Goal: Communication & Community: Share content

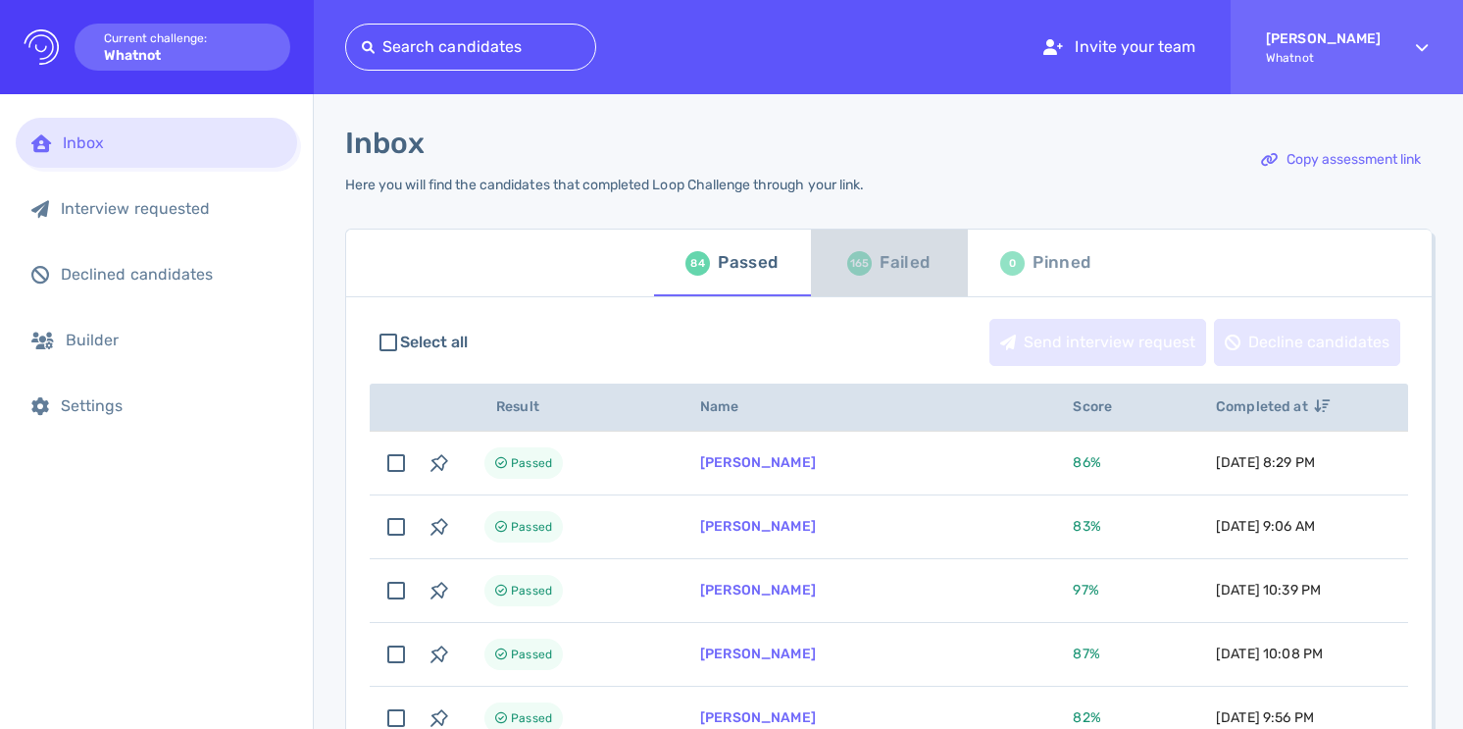
click at [880, 272] on div "Failed" at bounding box center [905, 262] width 50 height 29
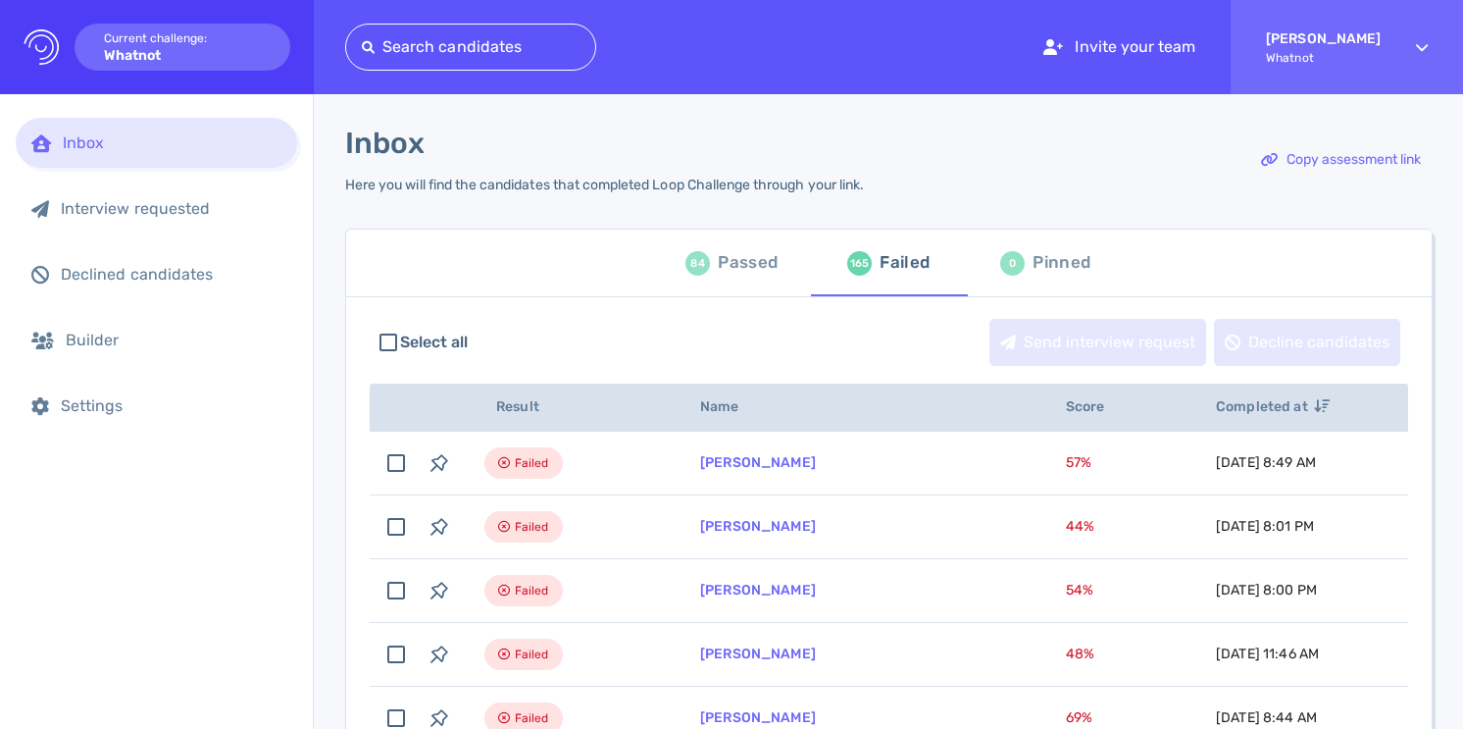
click at [751, 257] on div "Passed" at bounding box center [748, 262] width 60 height 29
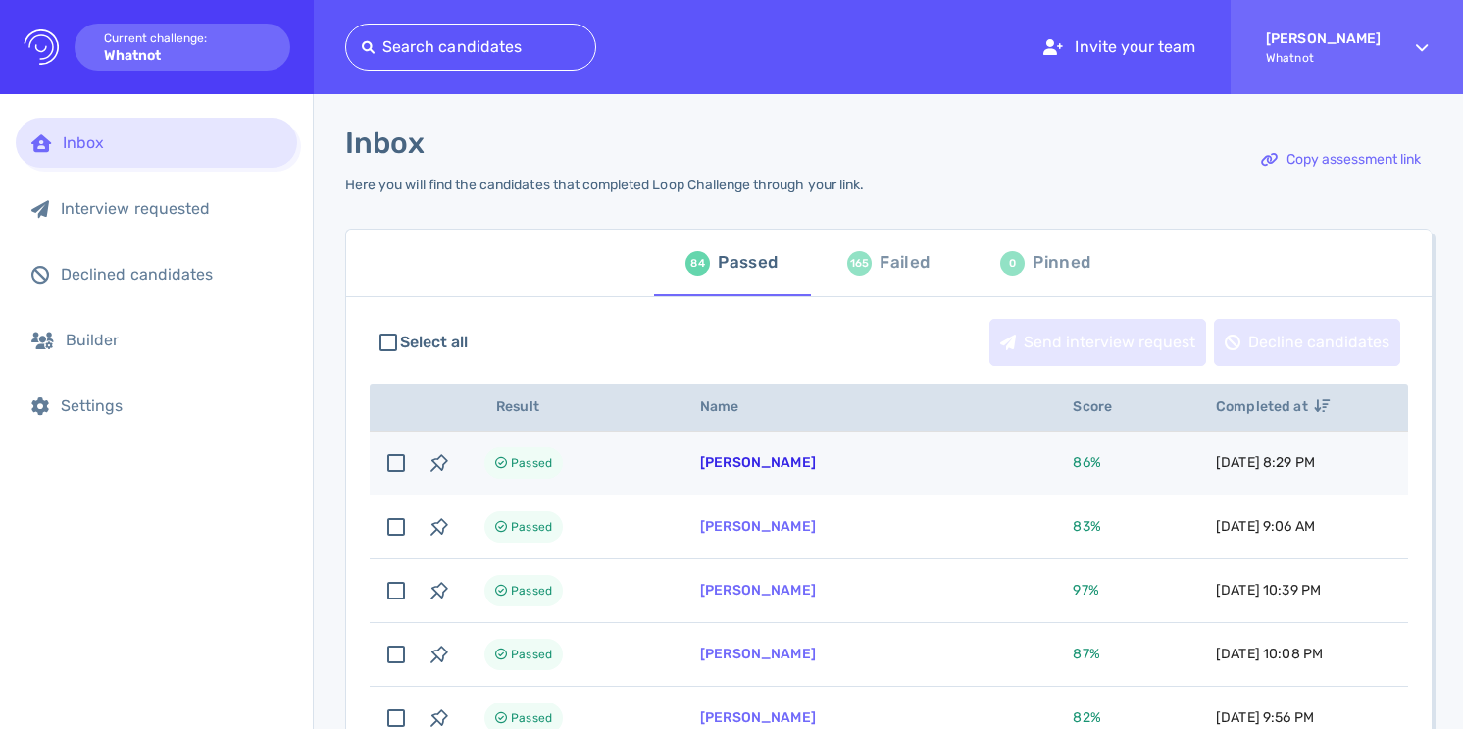
click at [753, 467] on link "[PERSON_NAME]" at bounding box center [758, 462] width 116 height 17
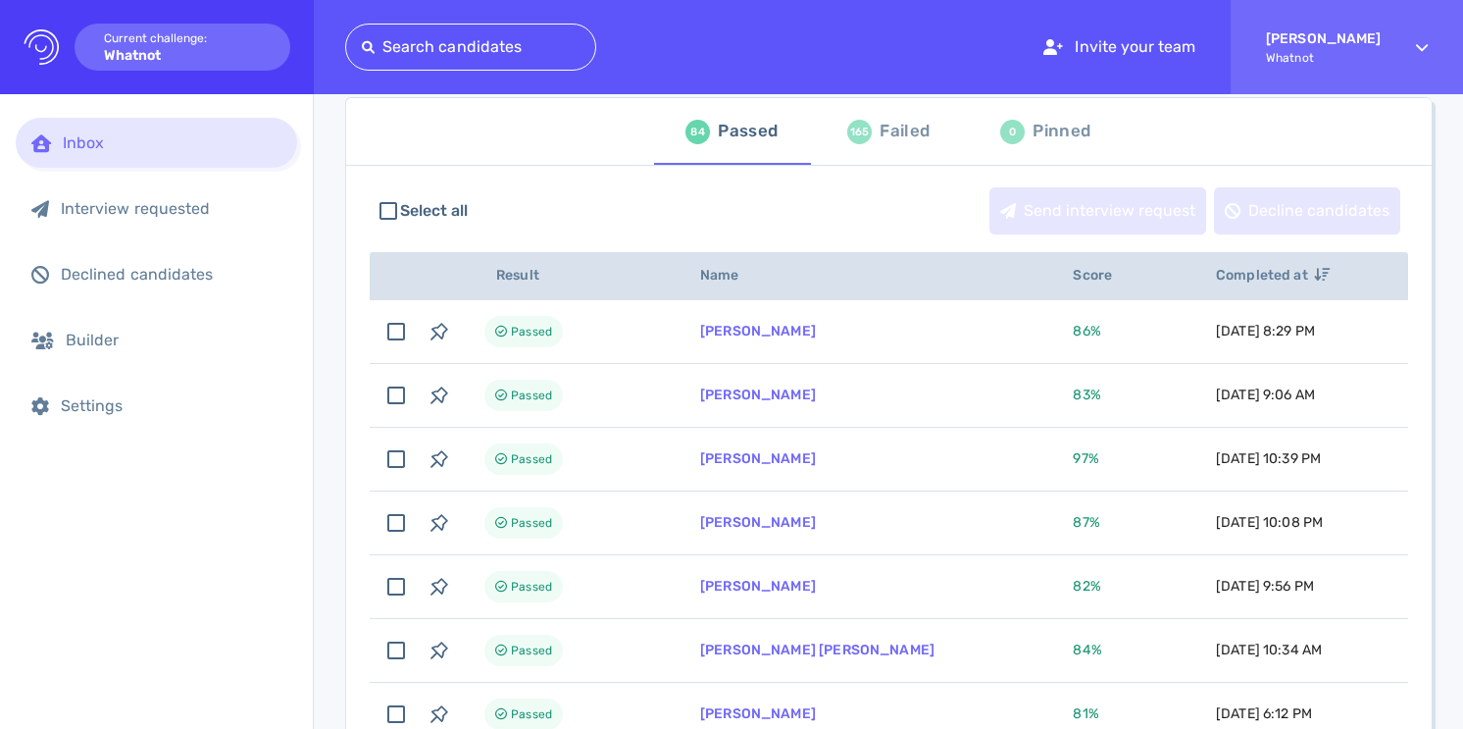
scroll to position [137, 0]
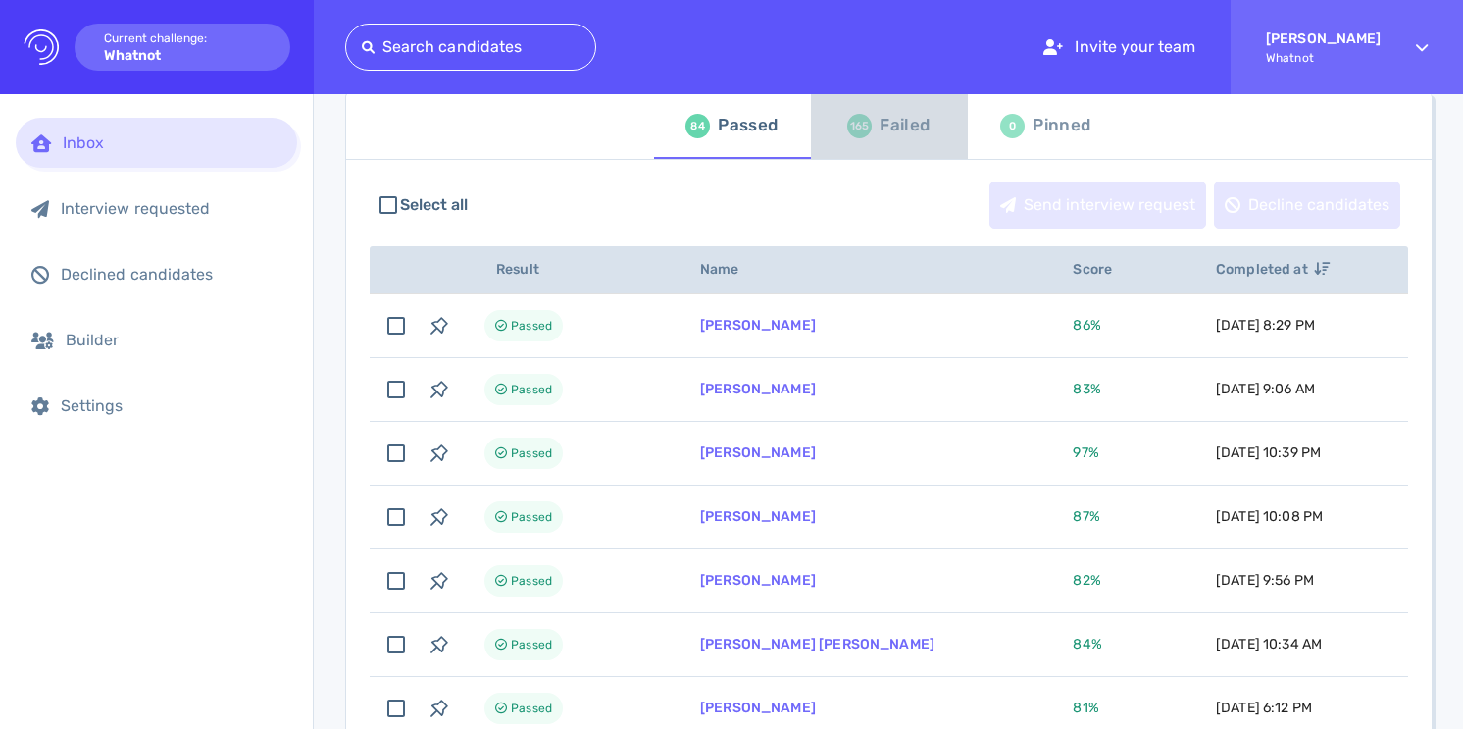
click at [897, 131] on div "Failed" at bounding box center [905, 125] width 50 height 29
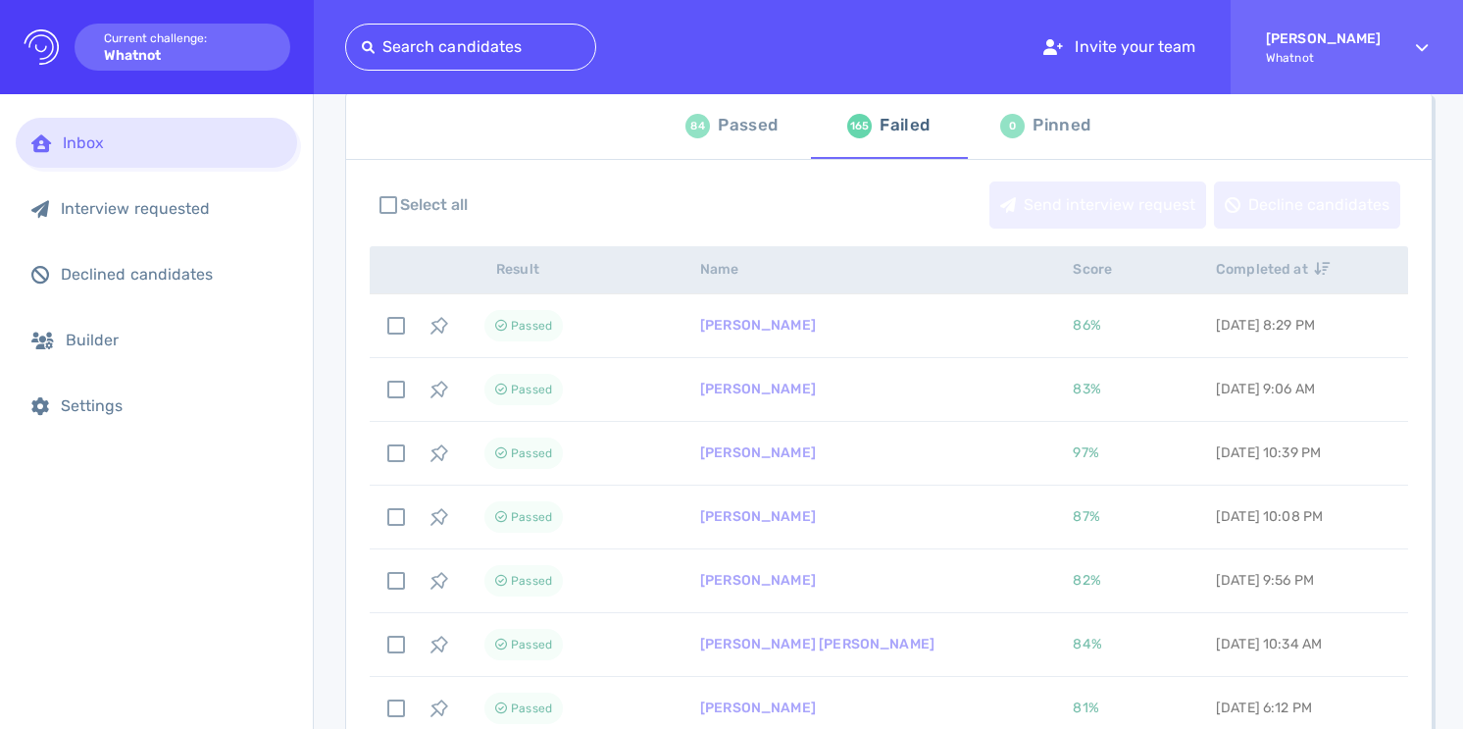
scroll to position [135, 0]
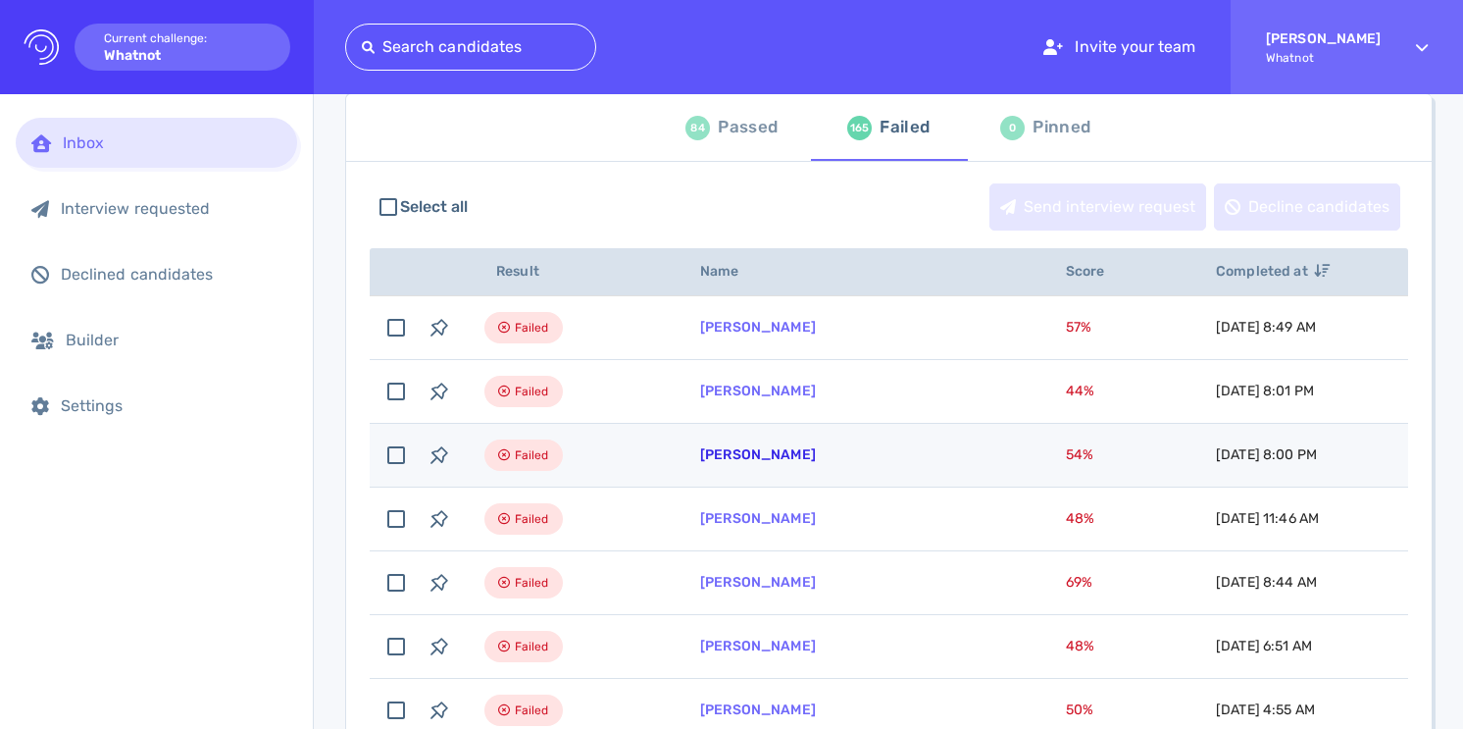
click at [758, 455] on link "[PERSON_NAME]" at bounding box center [758, 454] width 116 height 17
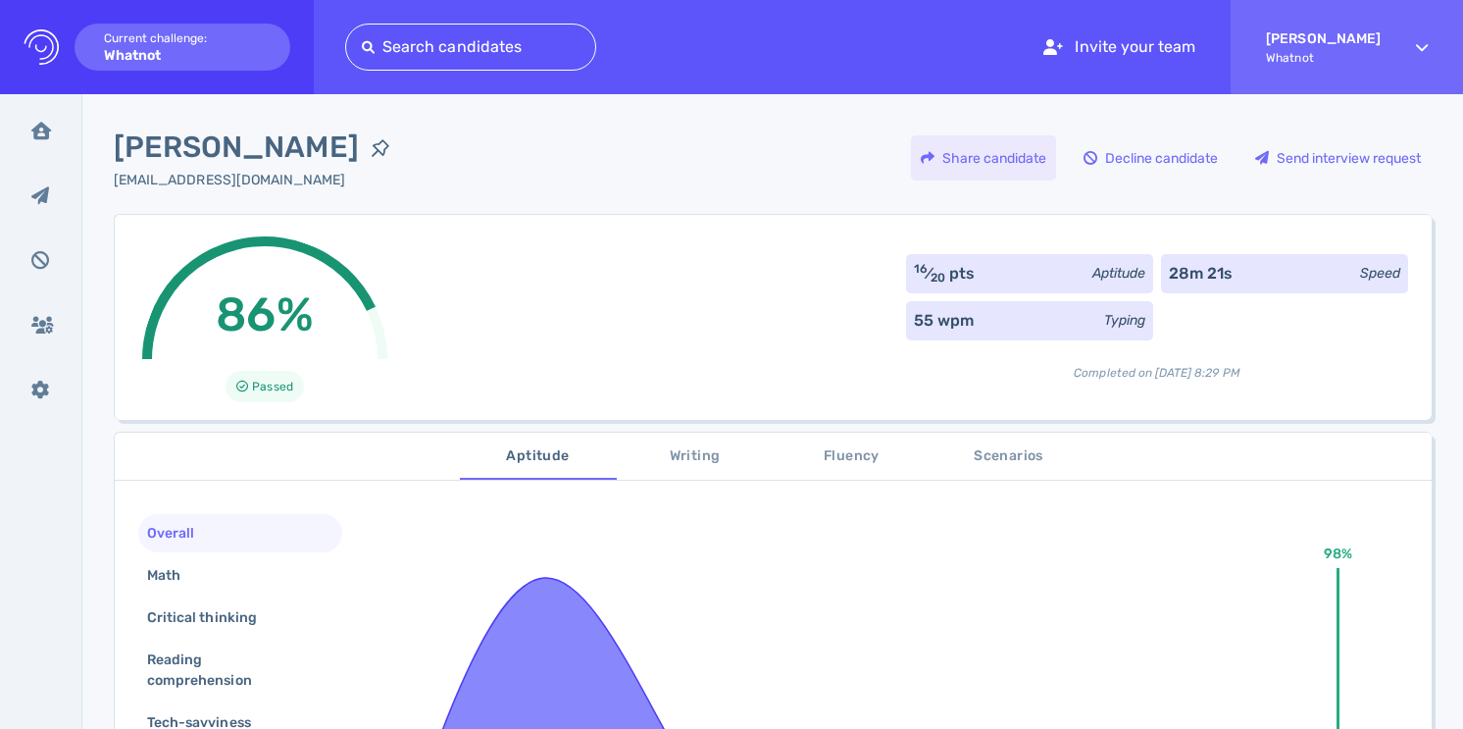
click at [1000, 162] on div "Share candidate" at bounding box center [983, 157] width 145 height 45
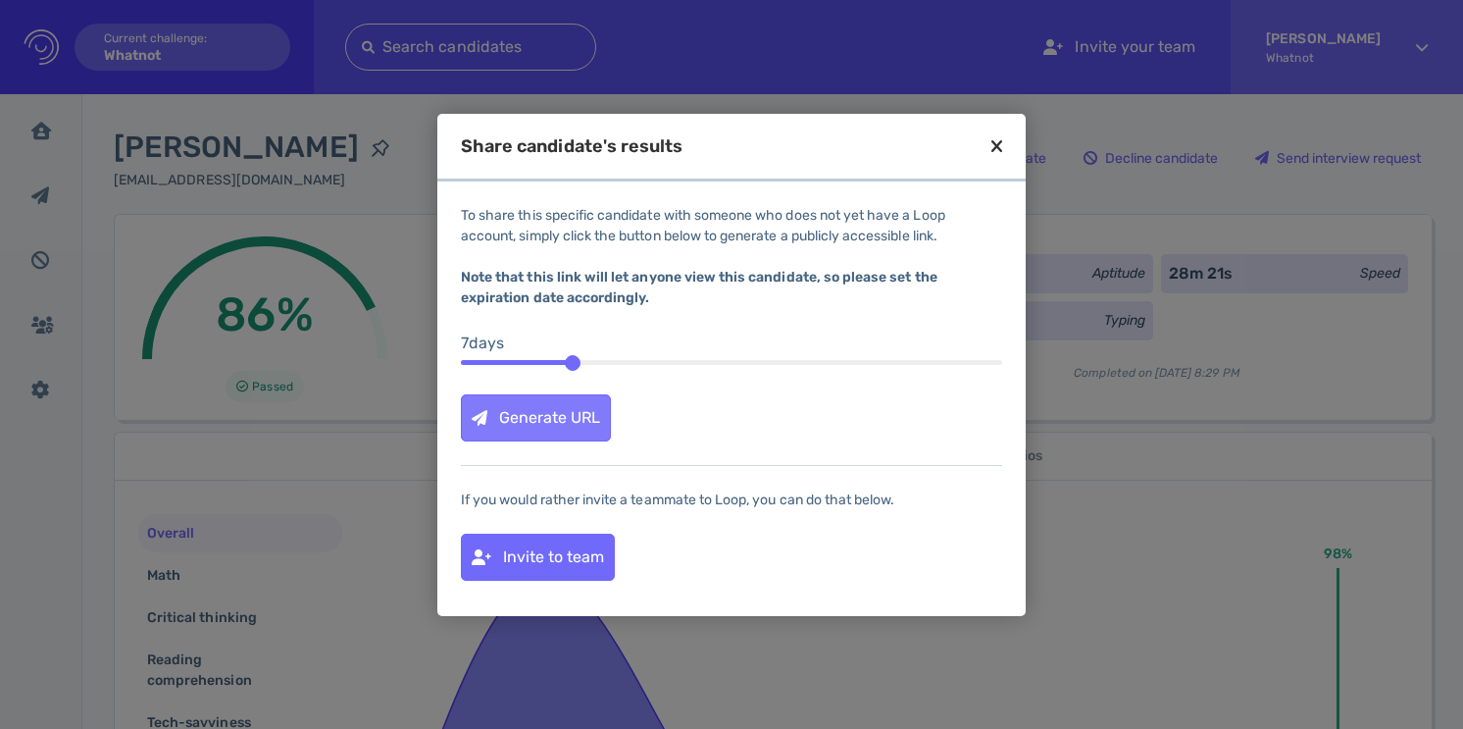
click at [594, 434] on div "Generate URL" at bounding box center [536, 417] width 148 height 45
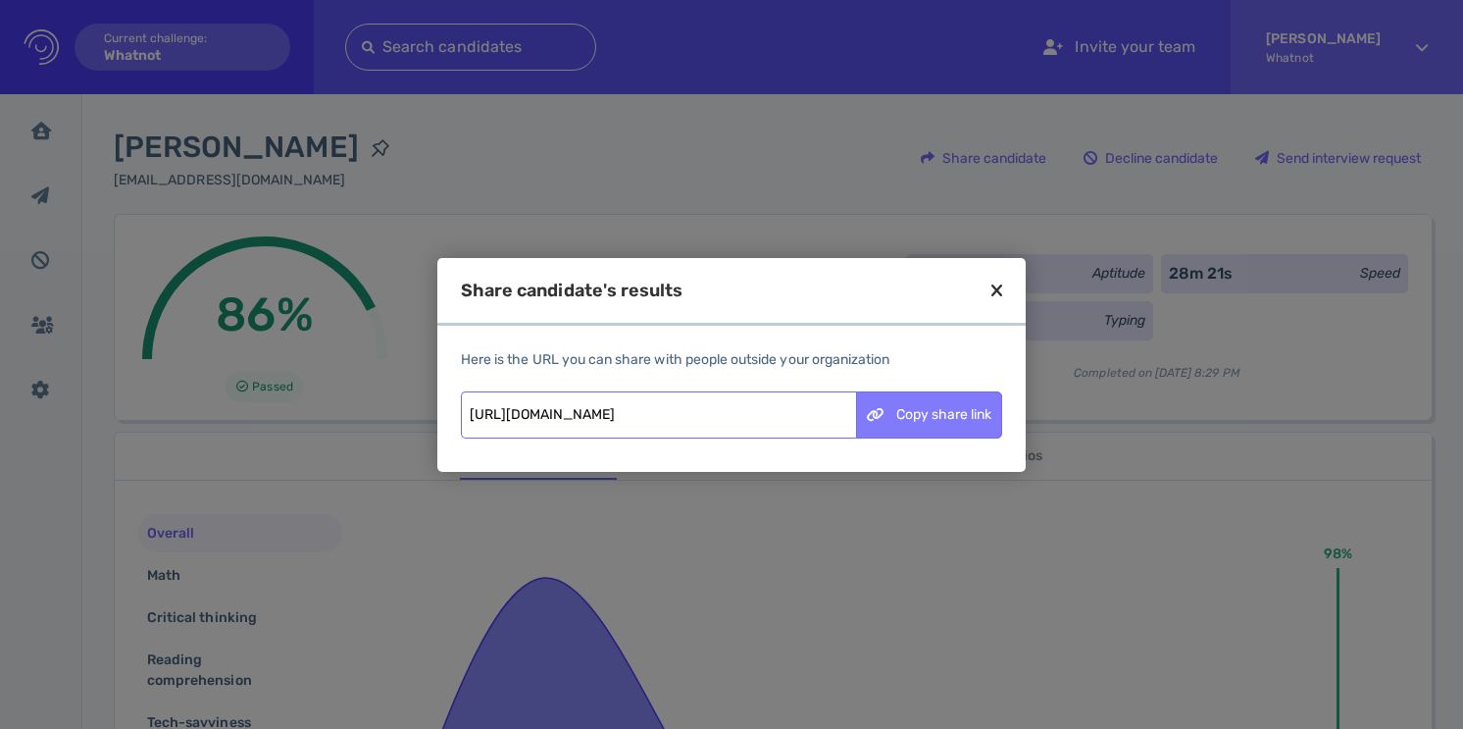
click at [918, 413] on div "Copy share link" at bounding box center [929, 414] width 144 height 45
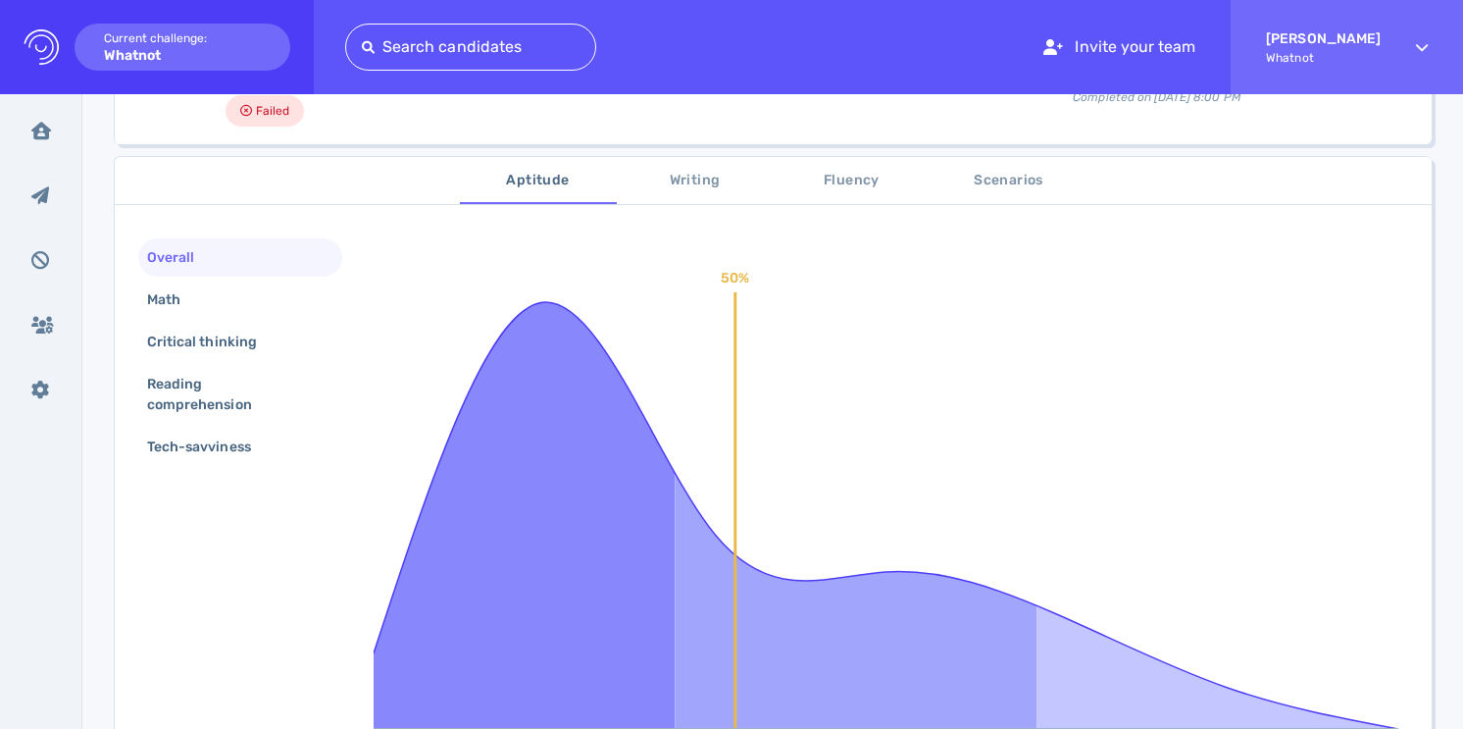
scroll to position [289, 0]
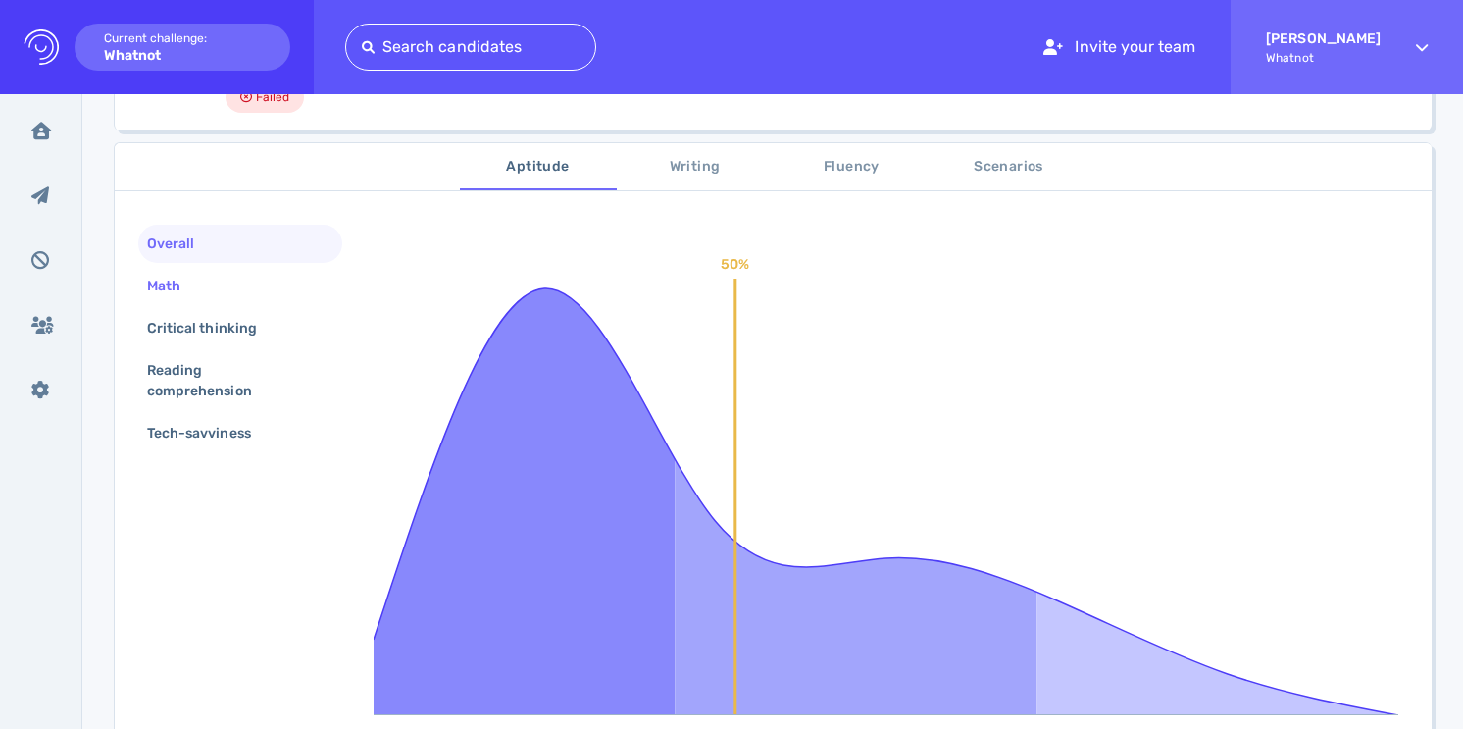
click at [234, 280] on div "Math" at bounding box center [240, 286] width 204 height 38
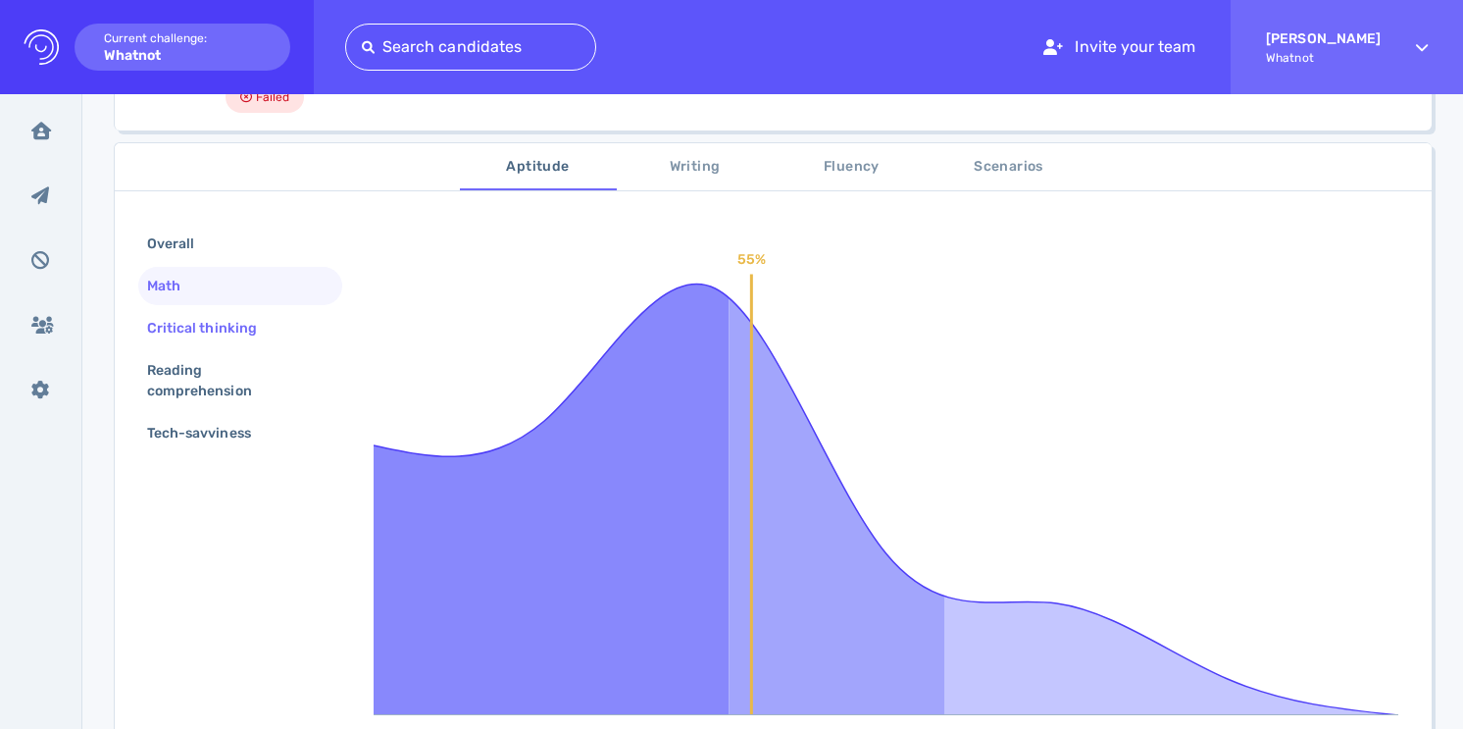
click at [232, 329] on div "Critical thinking" at bounding box center [211, 328] width 137 height 28
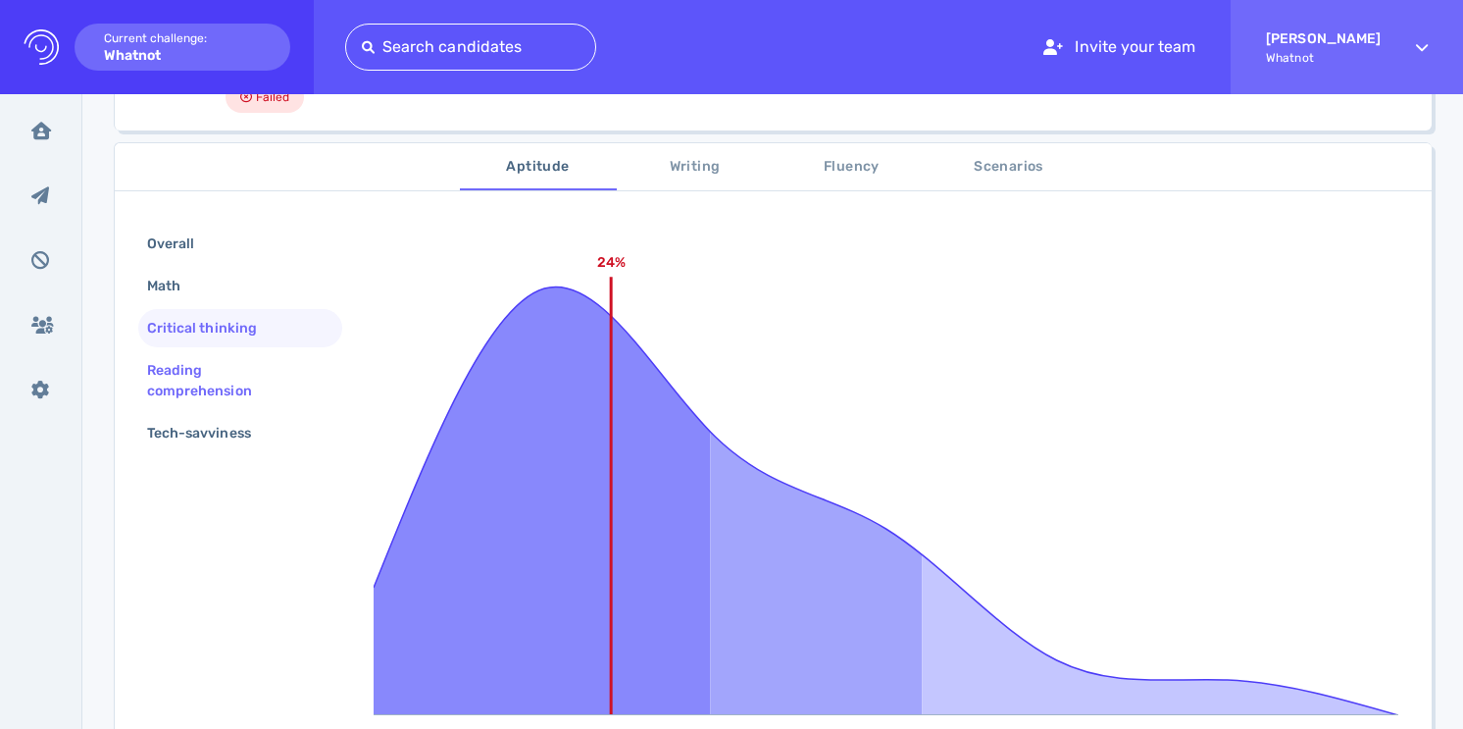
click at [245, 379] on div "Reading comprehension" at bounding box center [232, 380] width 178 height 49
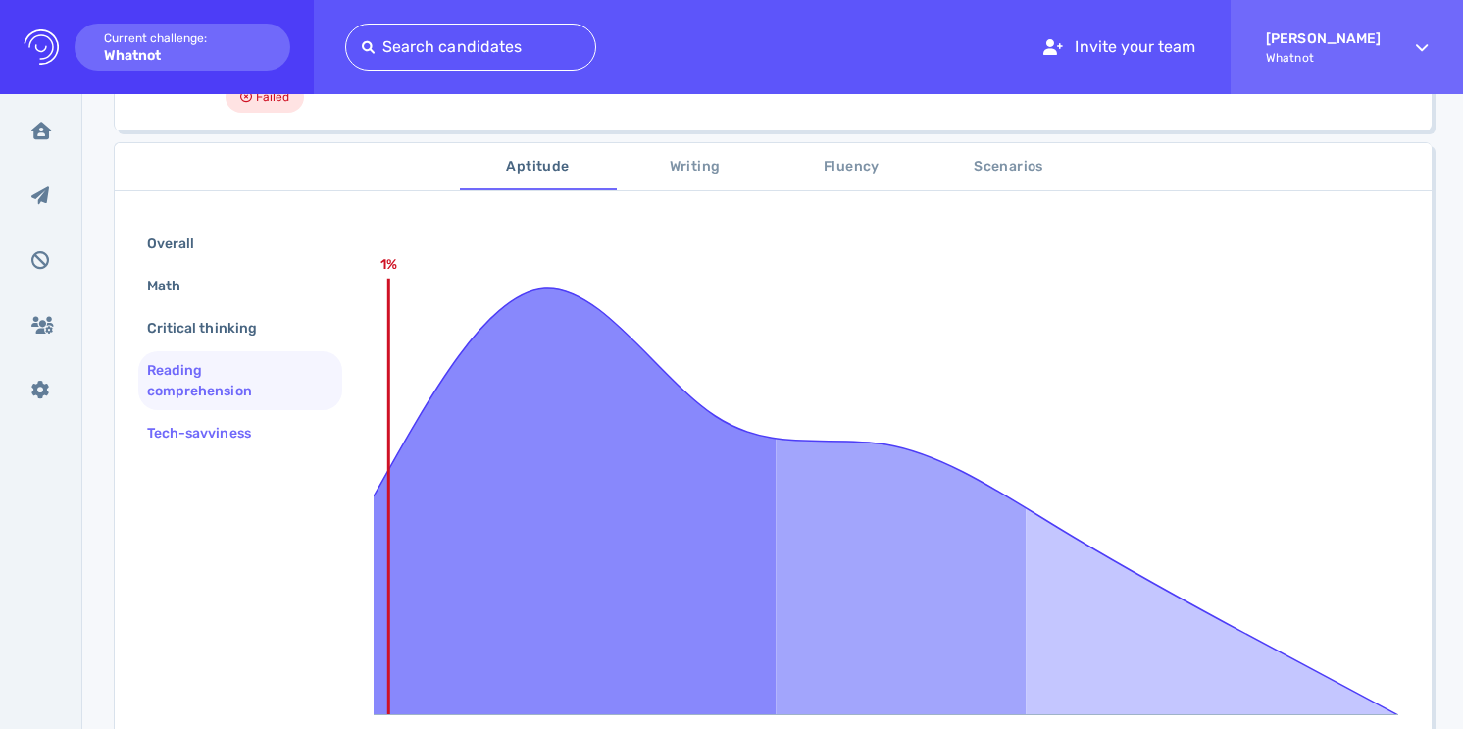
click at [273, 433] on div "Tech-savviness" at bounding box center [208, 433] width 131 height 28
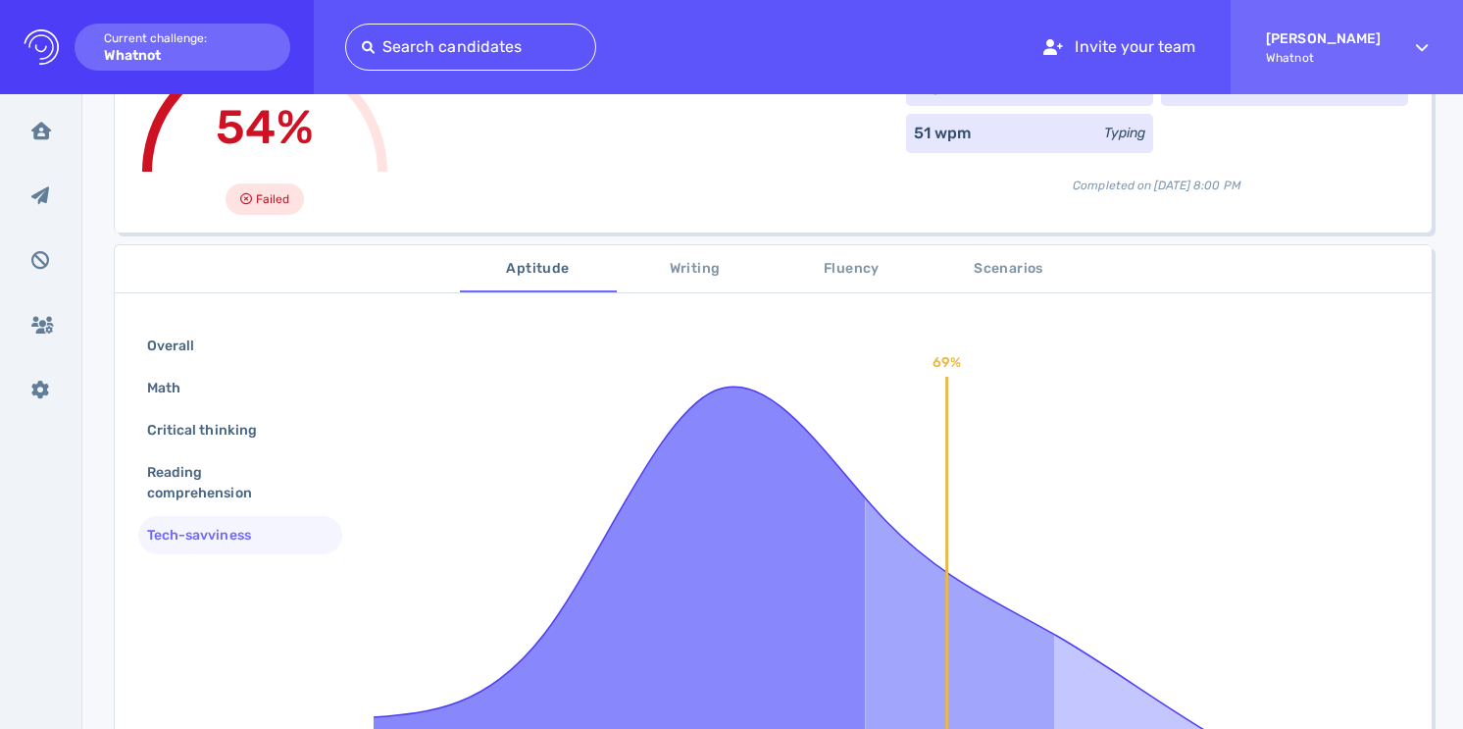
scroll to position [0, 0]
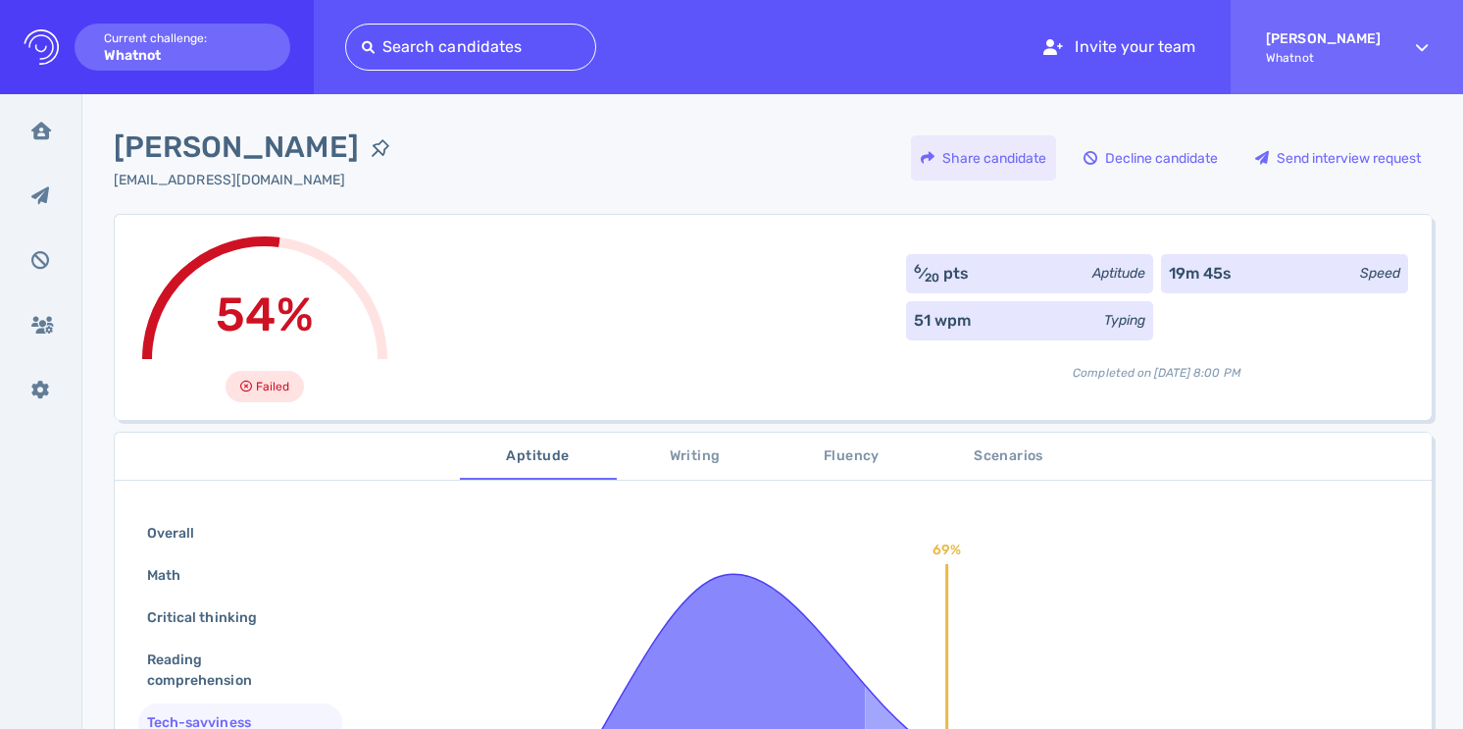
click at [995, 156] on div "Share candidate" at bounding box center [983, 157] width 145 height 45
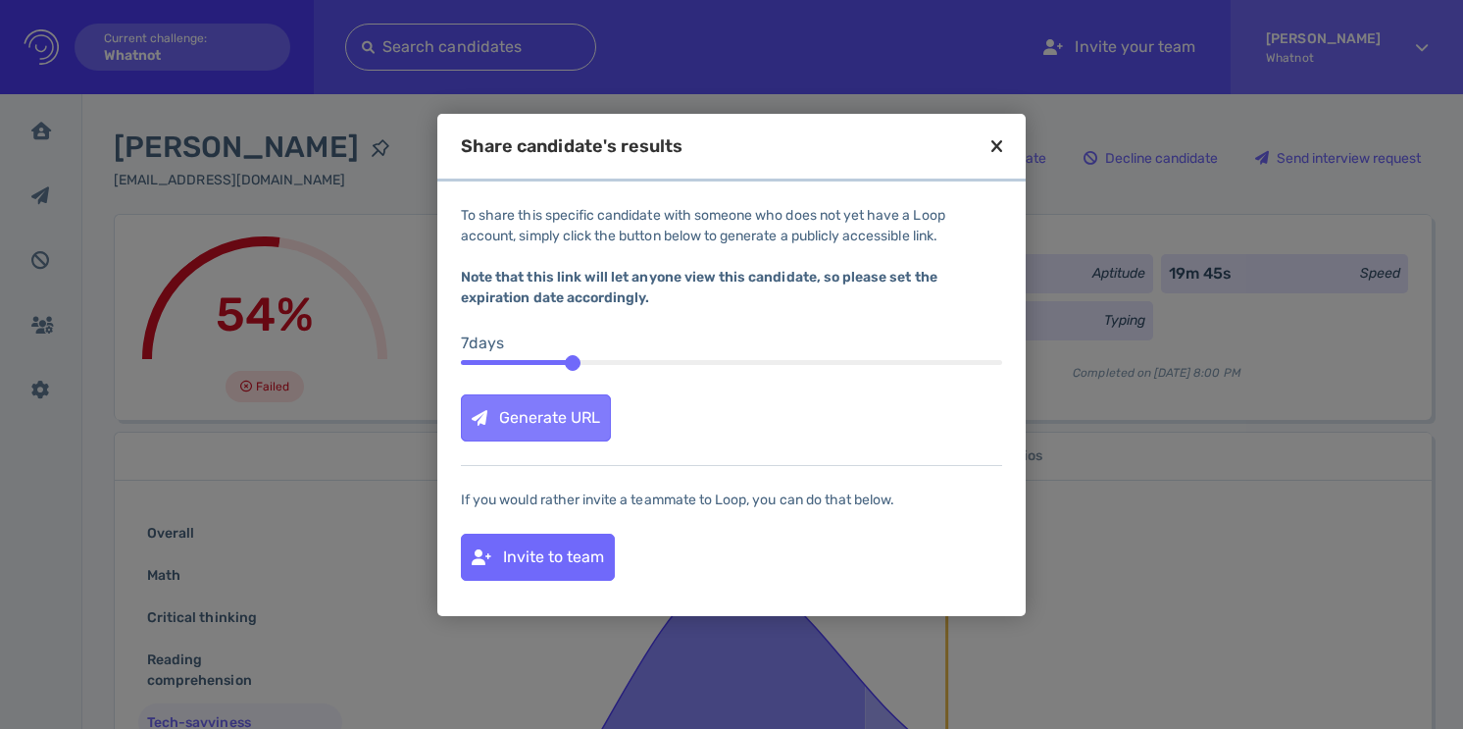
click at [546, 414] on div "Generate URL" at bounding box center [536, 417] width 148 height 45
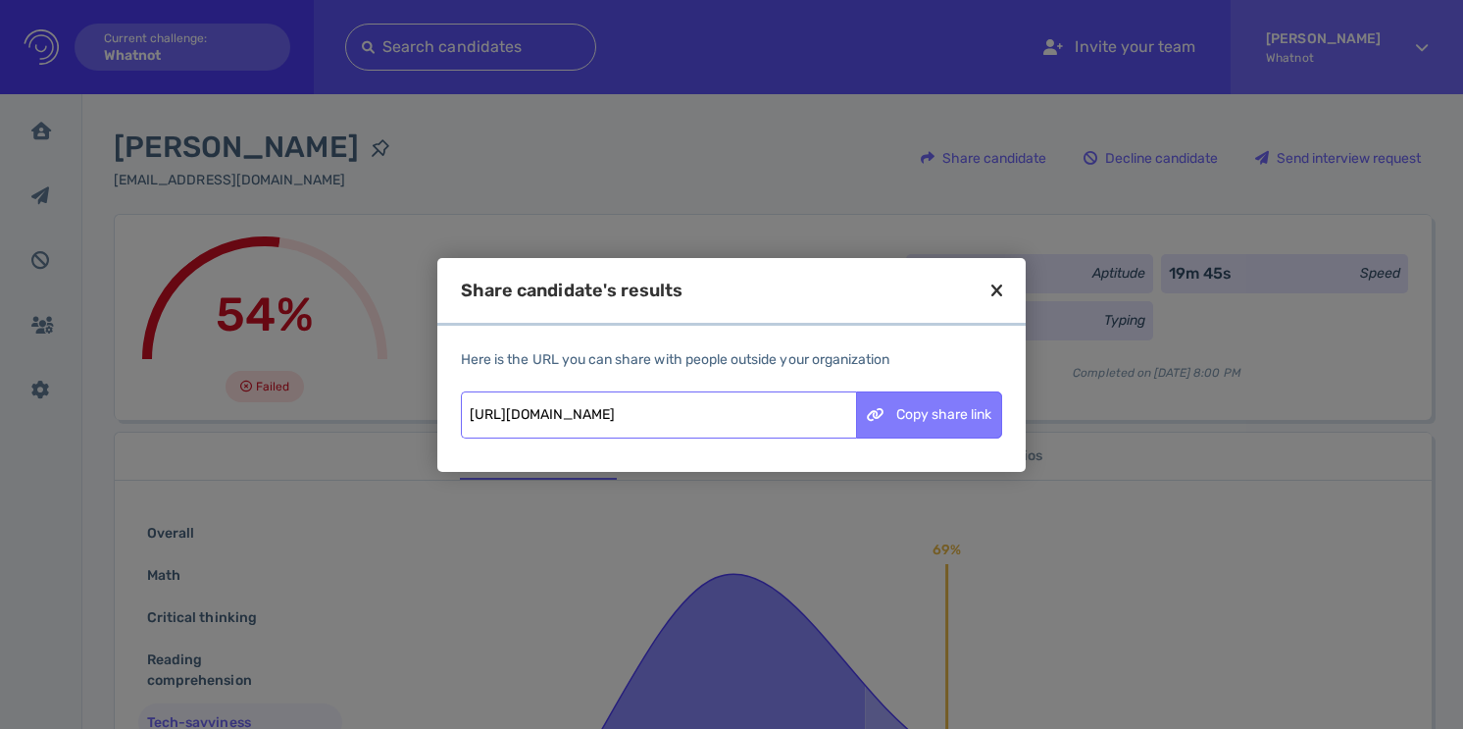
click at [936, 415] on div "Copy share link" at bounding box center [929, 414] width 144 height 45
